Goal: Navigation & Orientation: Find specific page/section

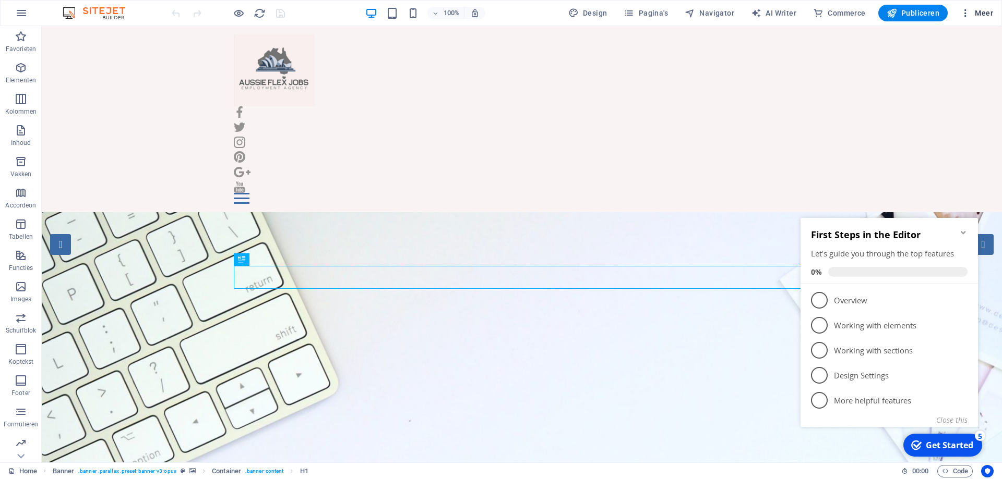
click at [968, 14] on icon "button" at bounding box center [965, 13] width 10 height 10
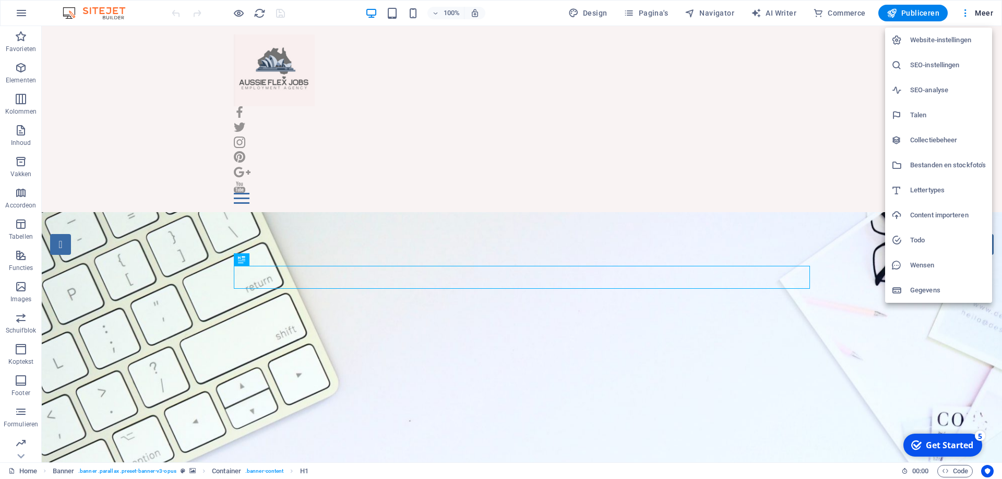
click at [780, 127] on div at bounding box center [501, 239] width 1002 height 479
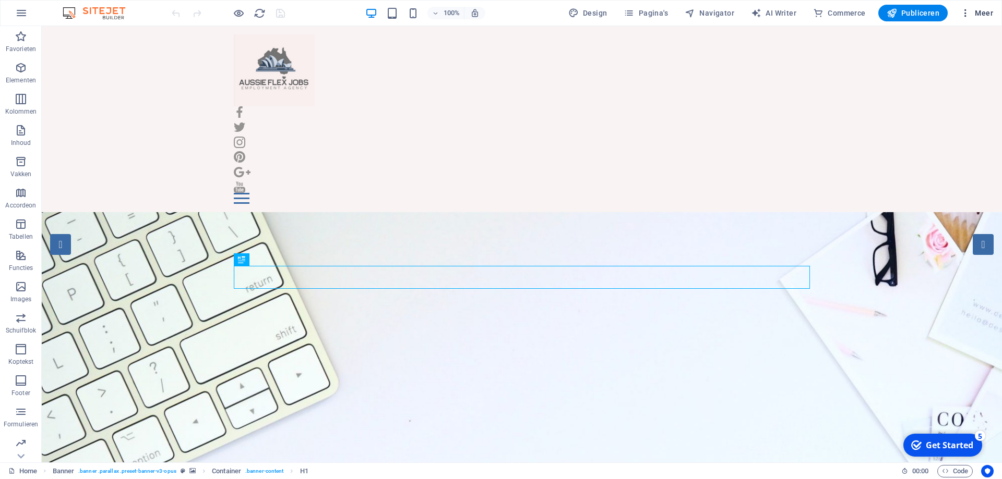
click at [960, 17] on button "Meer" at bounding box center [976, 13] width 41 height 17
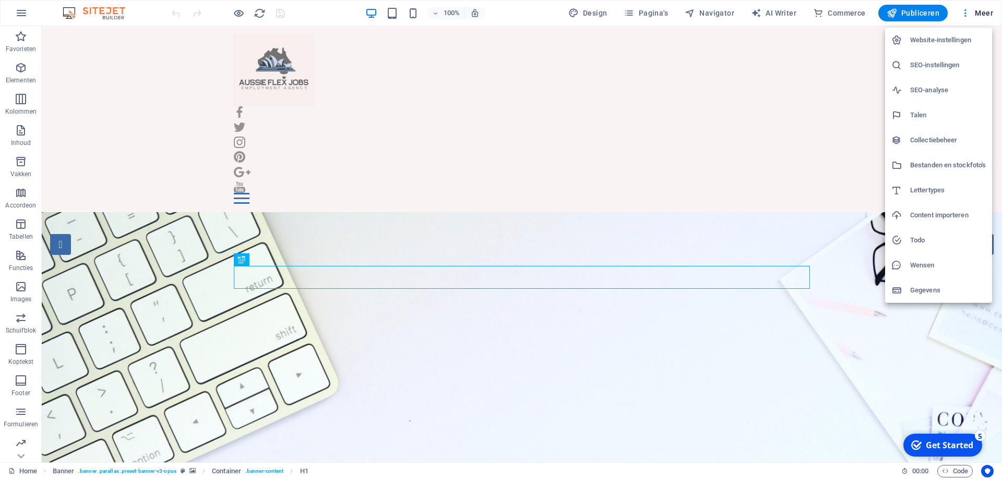
click at [803, 205] on div at bounding box center [501, 239] width 1002 height 479
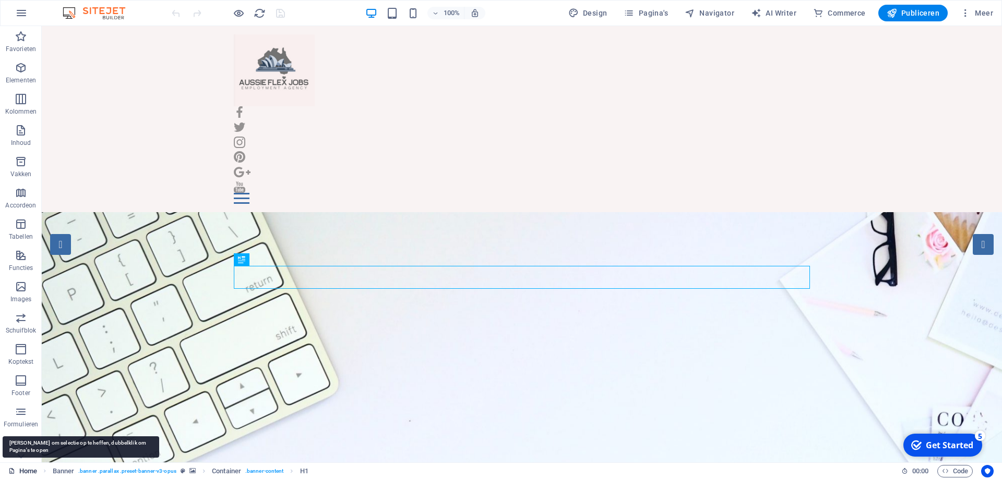
click at [25, 473] on link "Home" at bounding box center [22, 471] width 29 height 13
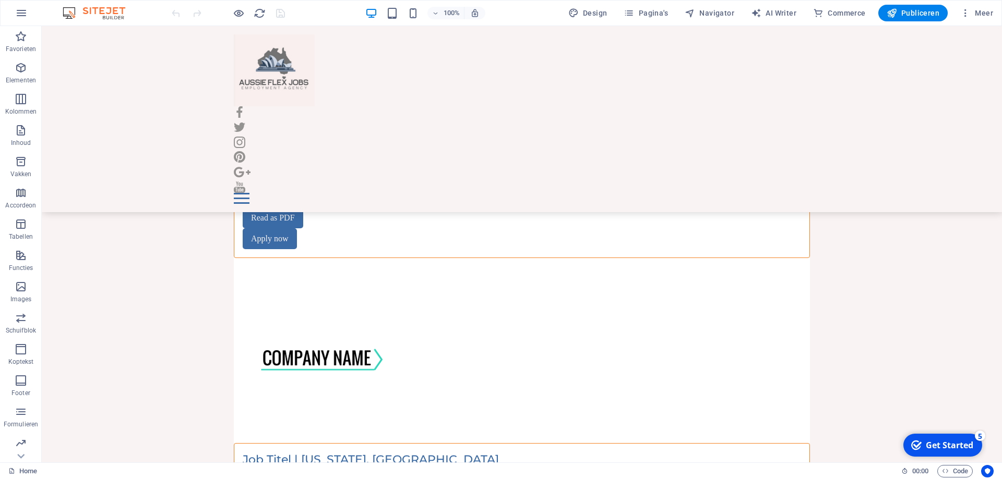
scroll to position [5056, 0]
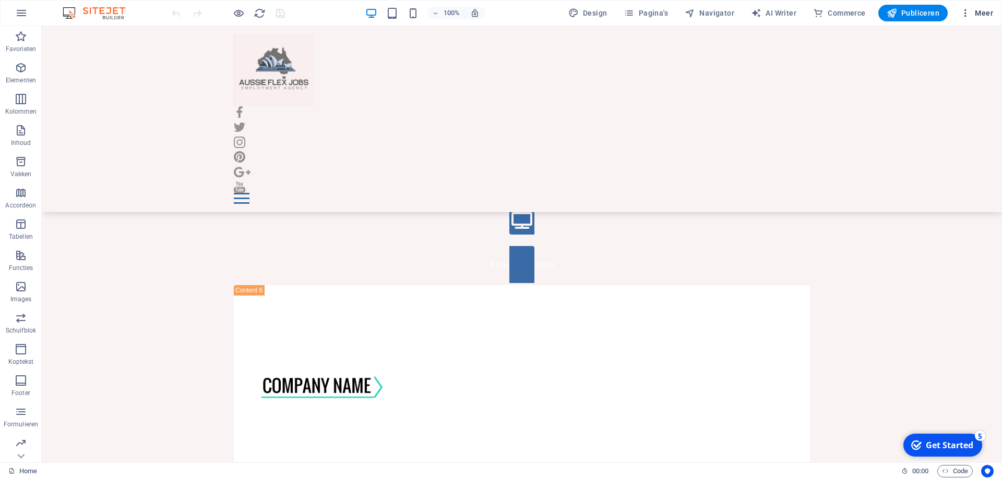
click at [974, 13] on span "Meer" at bounding box center [976, 13] width 33 height 10
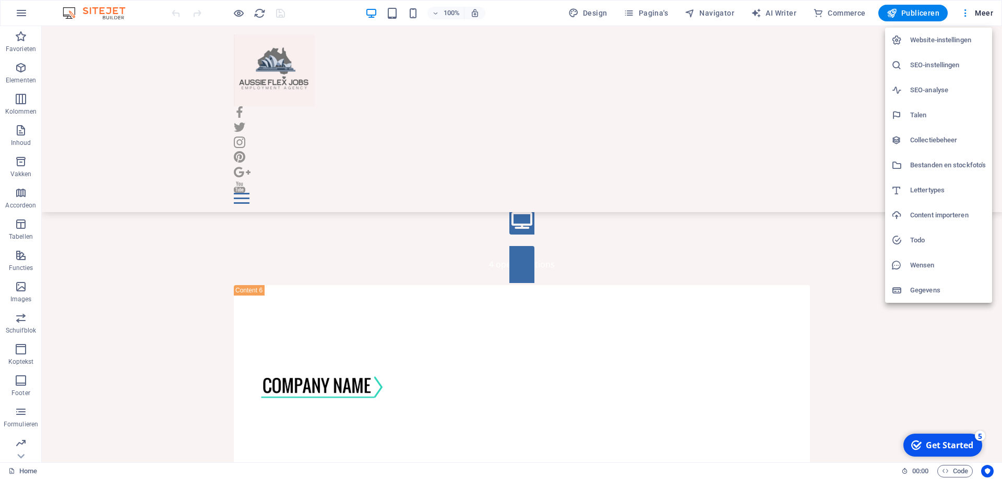
click at [97, 19] on div at bounding box center [501, 239] width 1002 height 479
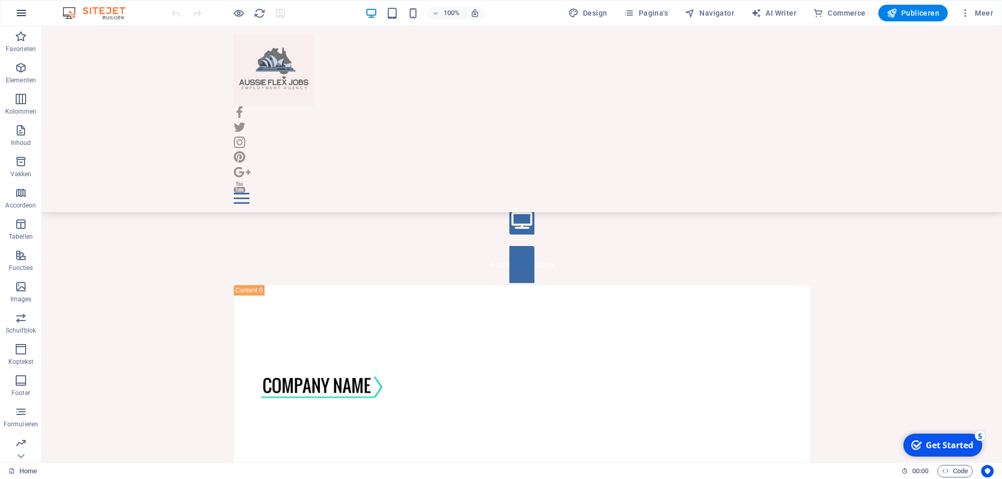
click at [28, 11] on button "button" at bounding box center [21, 13] width 25 height 25
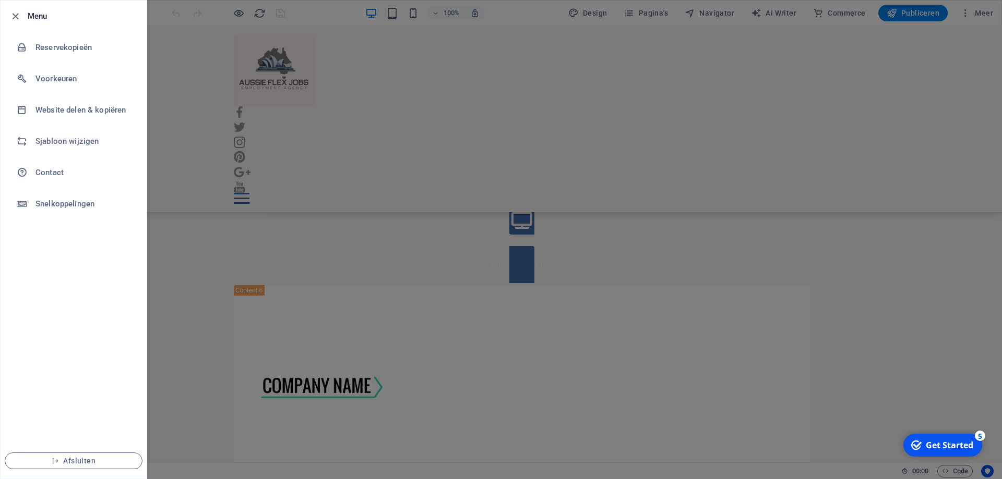
click at [97, 308] on ul "Menu Reservekopieën Voorkeuren Website delen & kopiëren Sjabloon wijzigen Conta…" at bounding box center [74, 240] width 146 height 478
click at [83, 465] on span "Afsluiten" at bounding box center [74, 461] width 120 height 8
